Goal: Find specific page/section: Find specific page/section

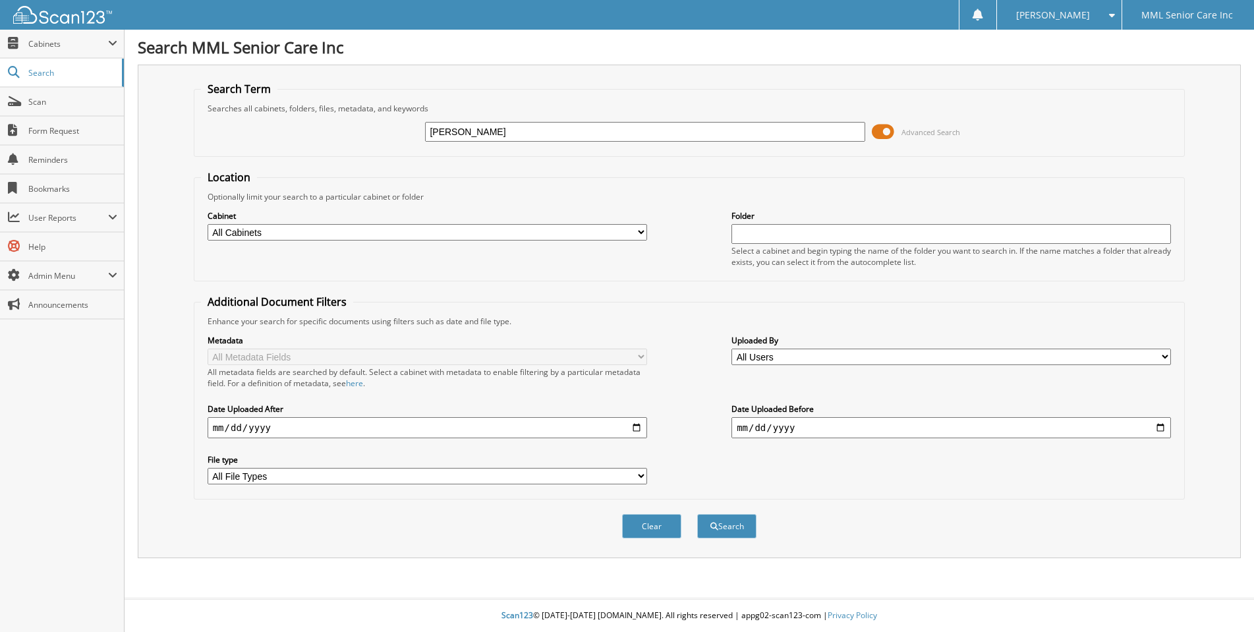
type input "Merline Cadet"
click at [697, 514] on button "Search" at bounding box center [726, 526] width 59 height 24
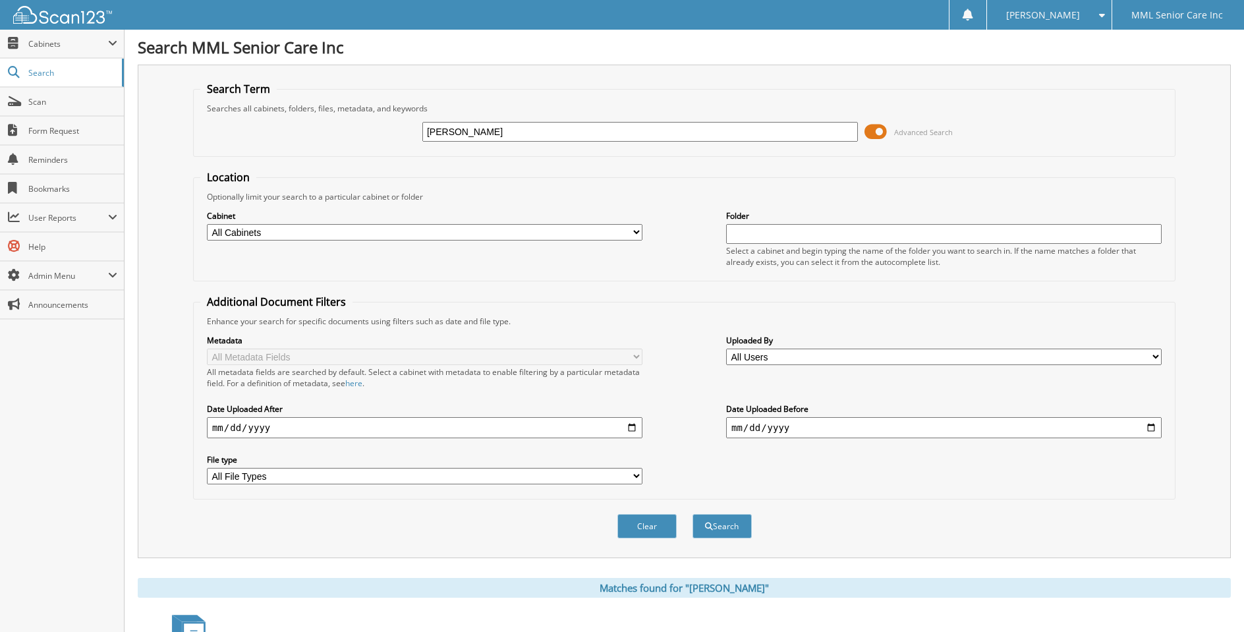
scroll to position [435, 0]
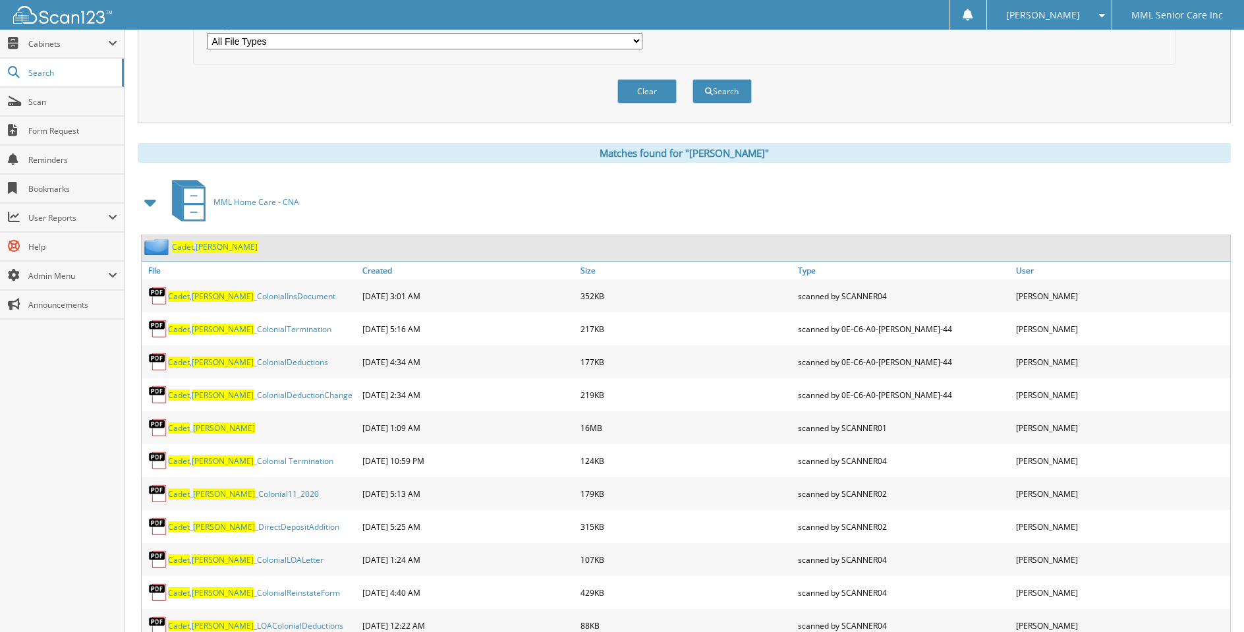
click at [179, 244] on span "Cadet" at bounding box center [183, 246] width 22 height 11
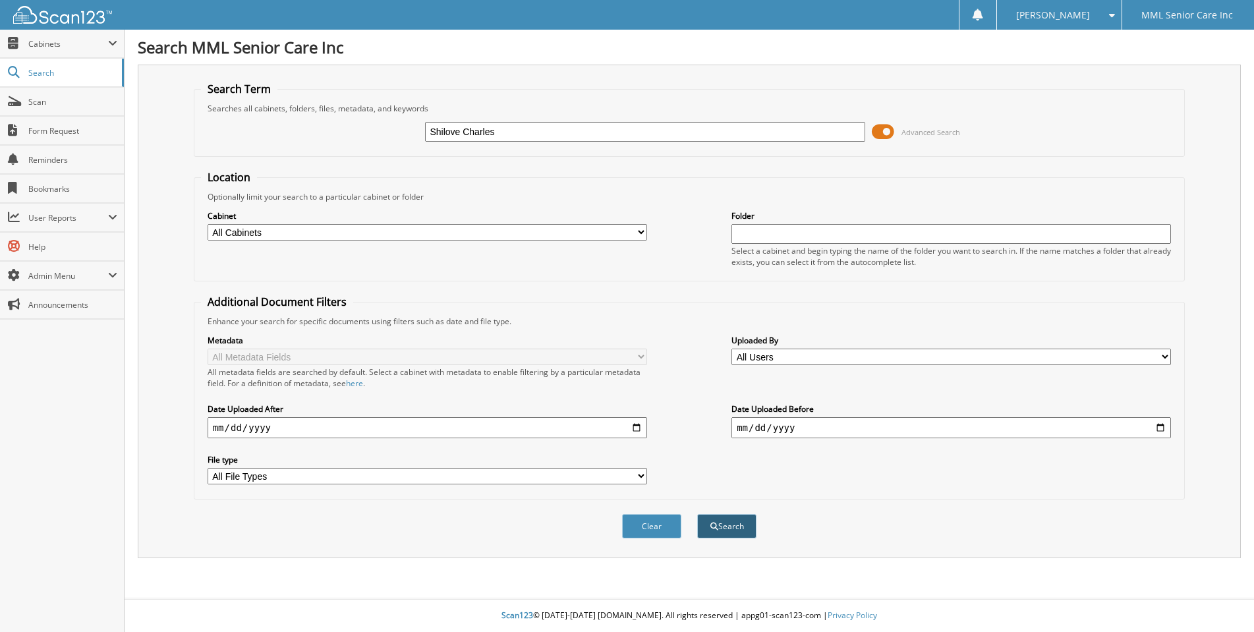
type input "Shilove Charles"
click at [725, 524] on button "Search" at bounding box center [726, 526] width 59 height 24
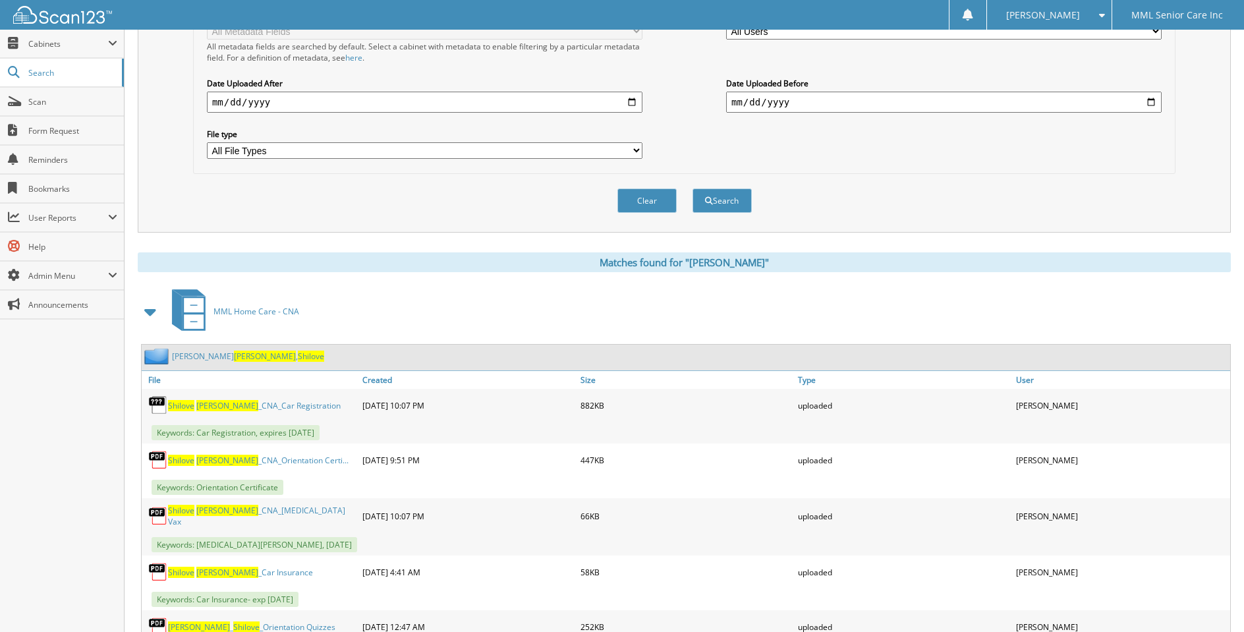
scroll to position [328, 0]
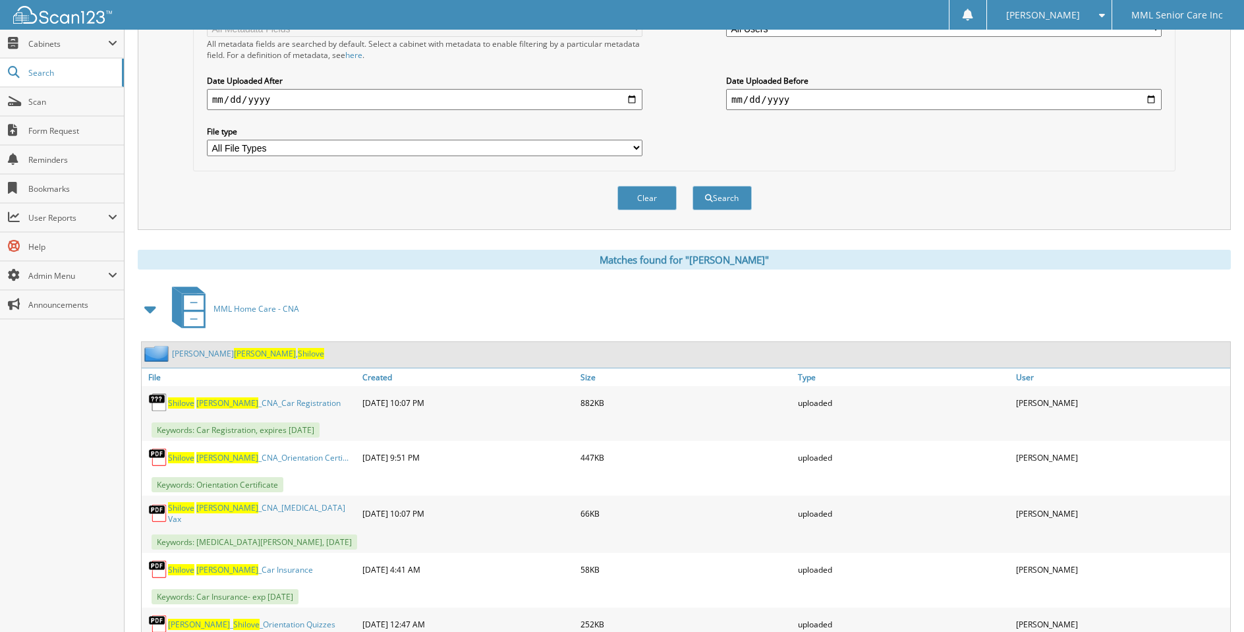
click at [192, 353] on link "Martin Charles , Shilove" at bounding box center [248, 353] width 152 height 11
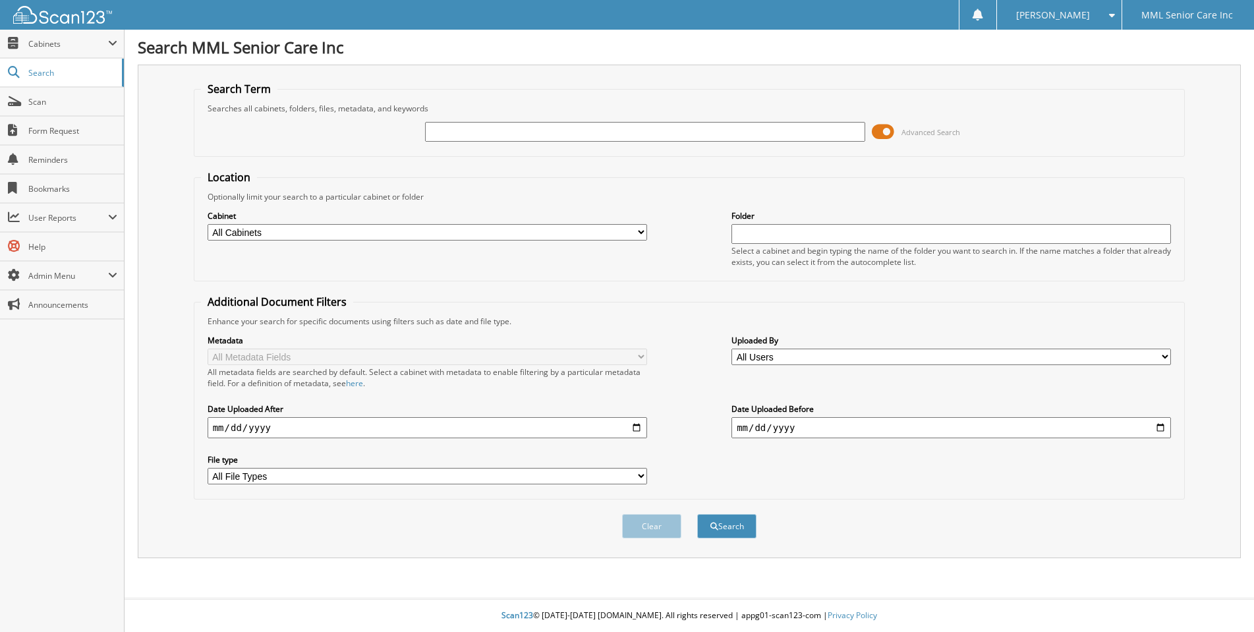
click at [495, 136] on input "text" at bounding box center [644, 132] width 439 height 20
type input "Marie Jean"
click at [745, 524] on button "Search" at bounding box center [726, 526] width 59 height 24
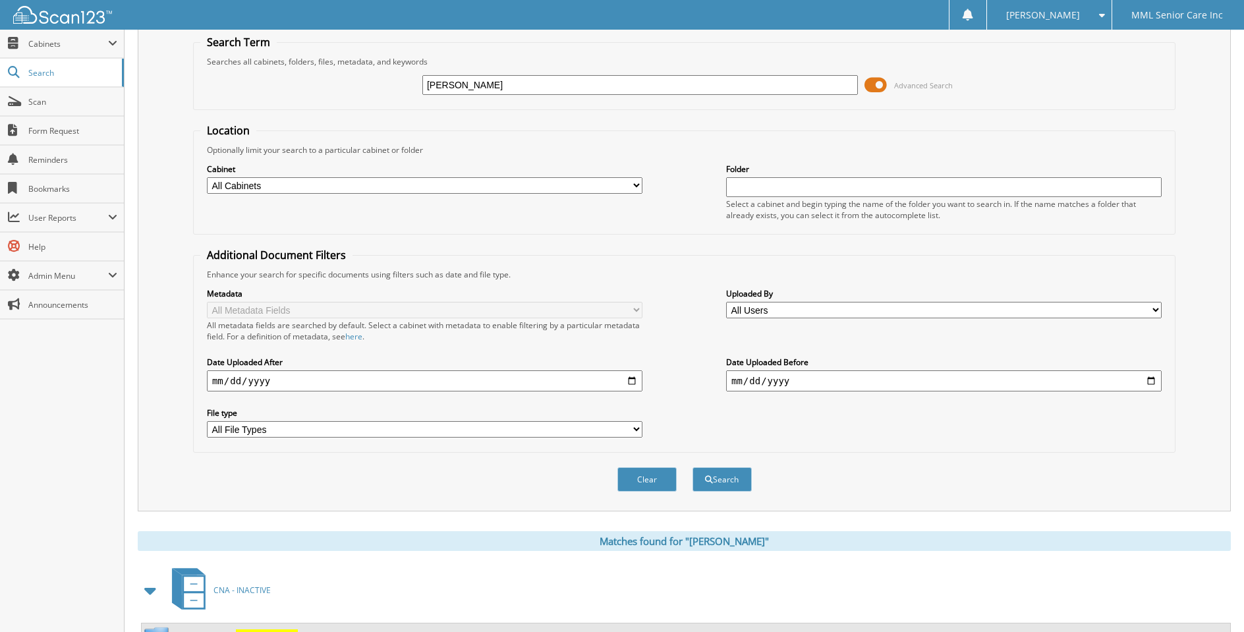
scroll to position [49, 0]
